Goal: Navigation & Orientation: Find specific page/section

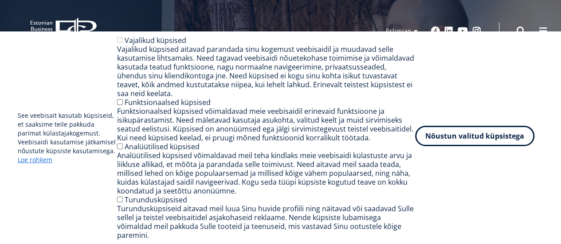
click at [487, 146] on button "Nõustun valitud küpsistega" at bounding box center [474, 136] width 119 height 20
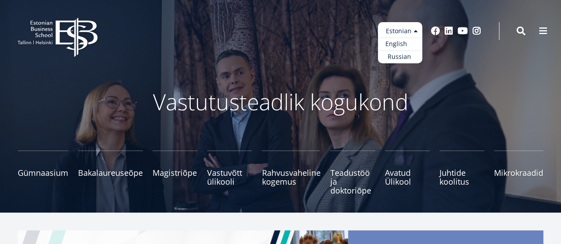
click at [401, 44] on link "English" at bounding box center [400, 44] width 44 height 13
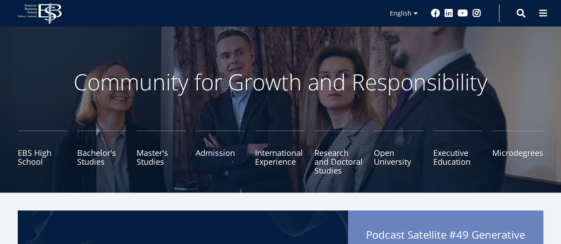
scroll to position [20, 0]
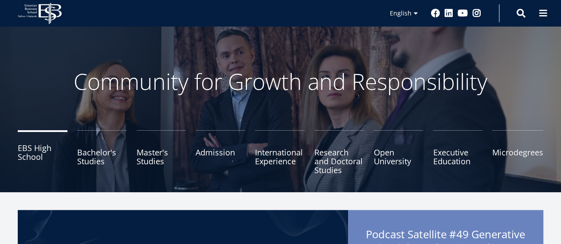
click at [35, 149] on link "EBS High School" at bounding box center [43, 152] width 50 height 44
